Goal: Check status

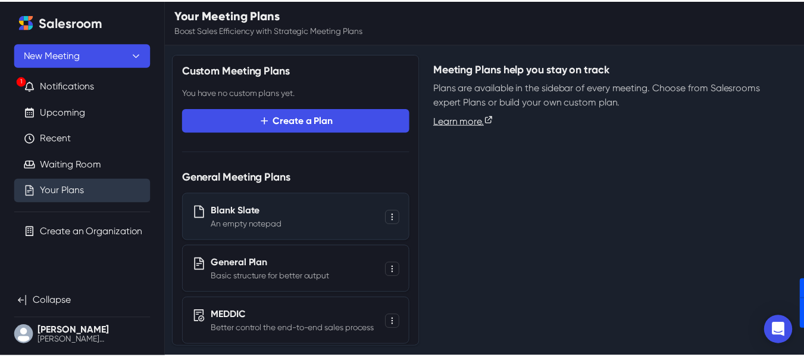
scroll to position [37, 0]
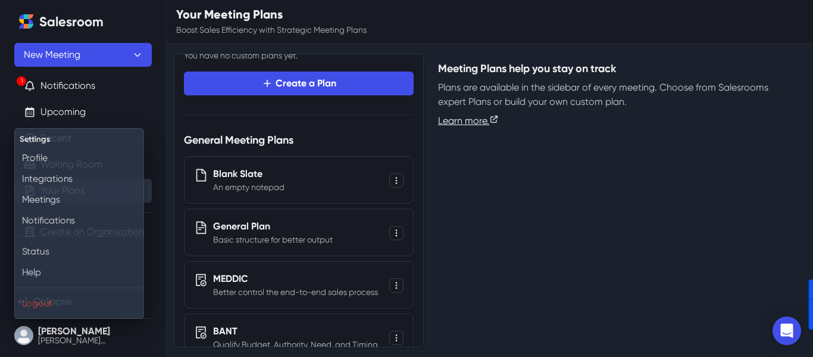
click at [55, 333] on button "[PERSON_NAME] [PERSON_NAME][EMAIL_ADDRESS][DOMAIN_NAME]" at bounding box center [82, 335] width 137 height 24
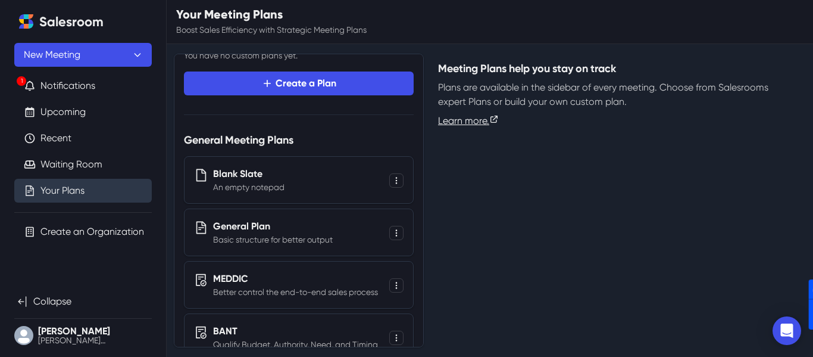
click at [56, 331] on button "[PERSON_NAME] [PERSON_NAME][EMAIL_ADDRESS][DOMAIN_NAME]" at bounding box center [82, 335] width 137 height 24
click at [36, 335] on button "[PERSON_NAME] [PERSON_NAME][EMAIL_ADDRESS][DOMAIN_NAME]" at bounding box center [82, 335] width 137 height 24
click at [76, 332] on button "[PERSON_NAME] [PERSON_NAME][EMAIL_ADDRESS][DOMAIN_NAME]" at bounding box center [82, 335] width 137 height 24
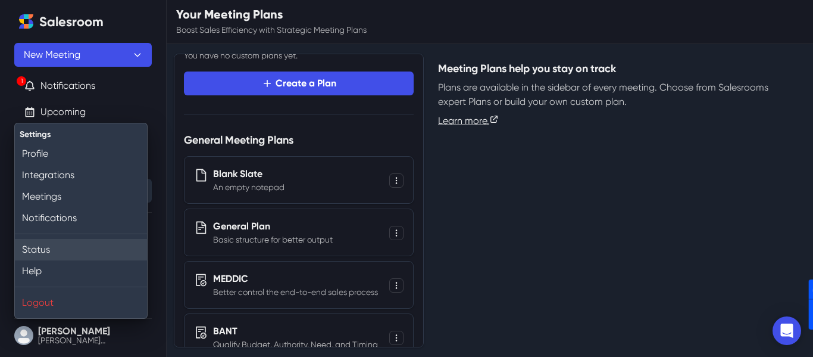
click at [93, 255] on link "Status" at bounding box center [81, 249] width 132 height 21
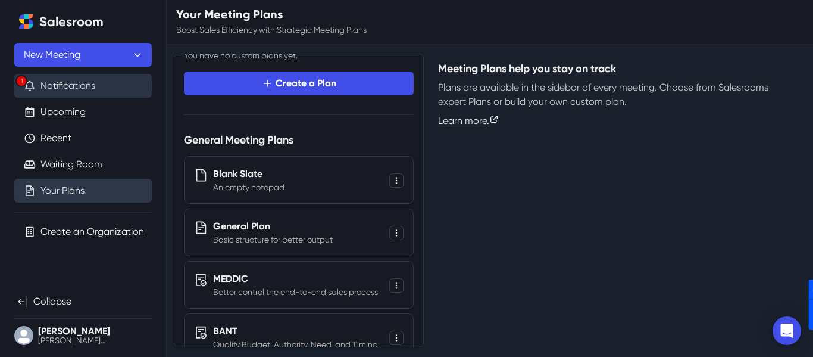
click at [110, 93] on button "1 Notifications" at bounding box center [82, 86] width 137 height 24
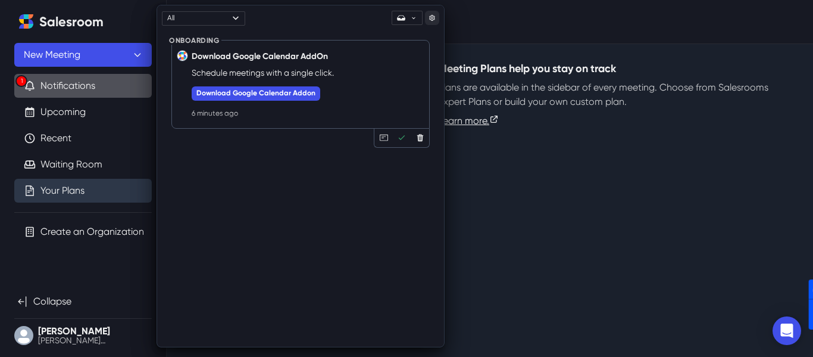
click at [432, 21] on link "Manage settings" at bounding box center [432, 18] width 14 height 14
